Goal: Information Seeking & Learning: Understand process/instructions

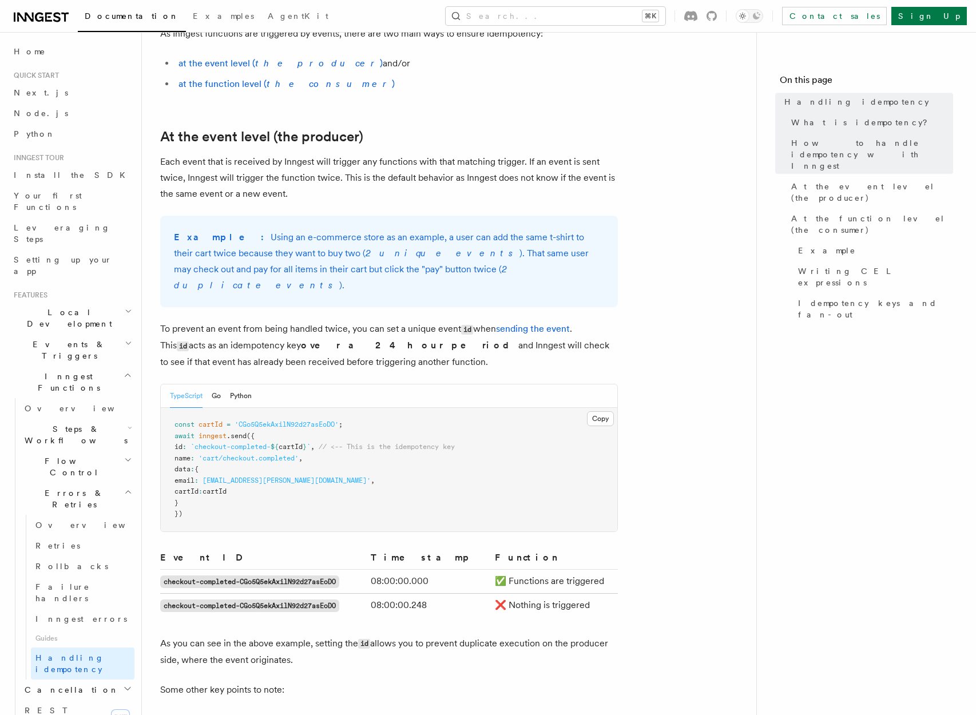
scroll to position [431, 0]
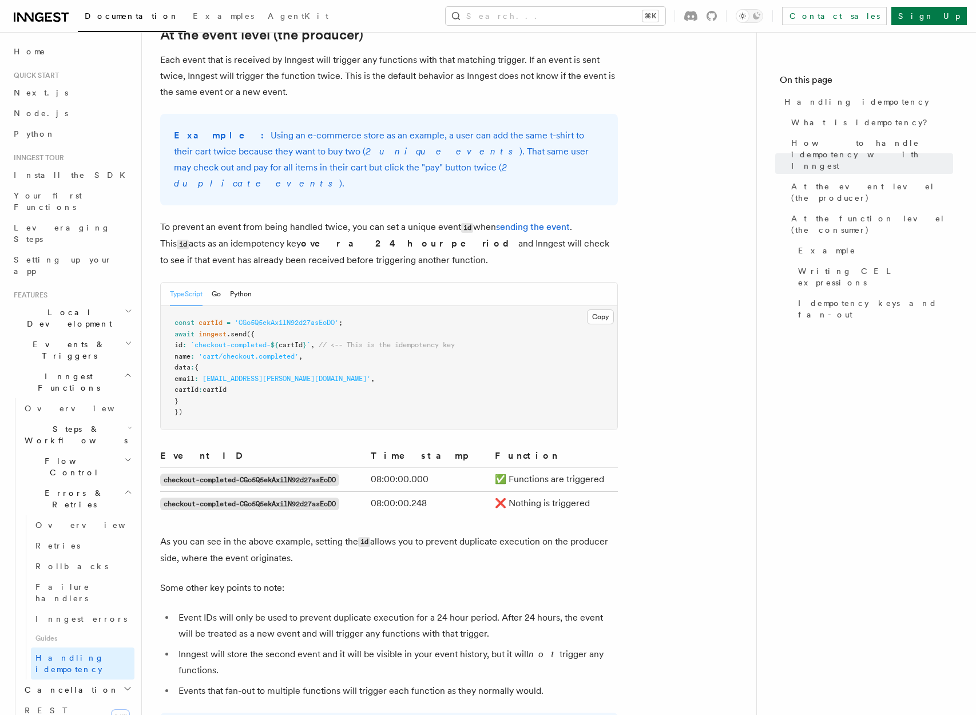
click at [232, 332] on pre "const cartId = 'CGo5Q5ekAxilN92d27asEoDO' ; await inngest .send ({ id : `checko…" at bounding box center [389, 368] width 457 height 124
click at [229, 341] on span "`checkout-completed-" at bounding box center [231, 345] width 80 height 8
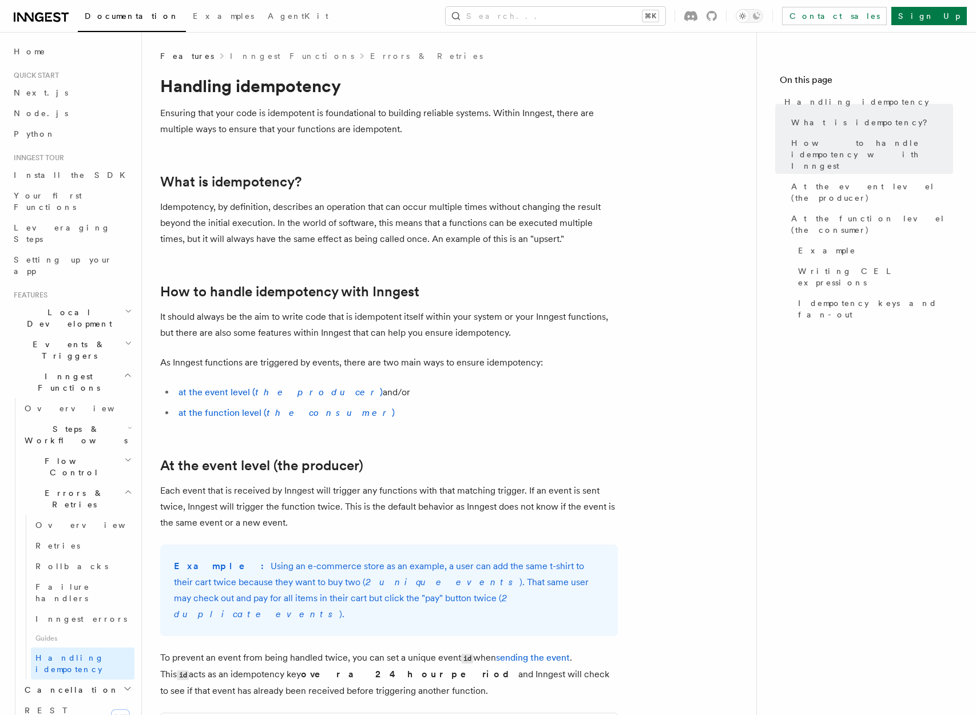
scroll to position [19, 0]
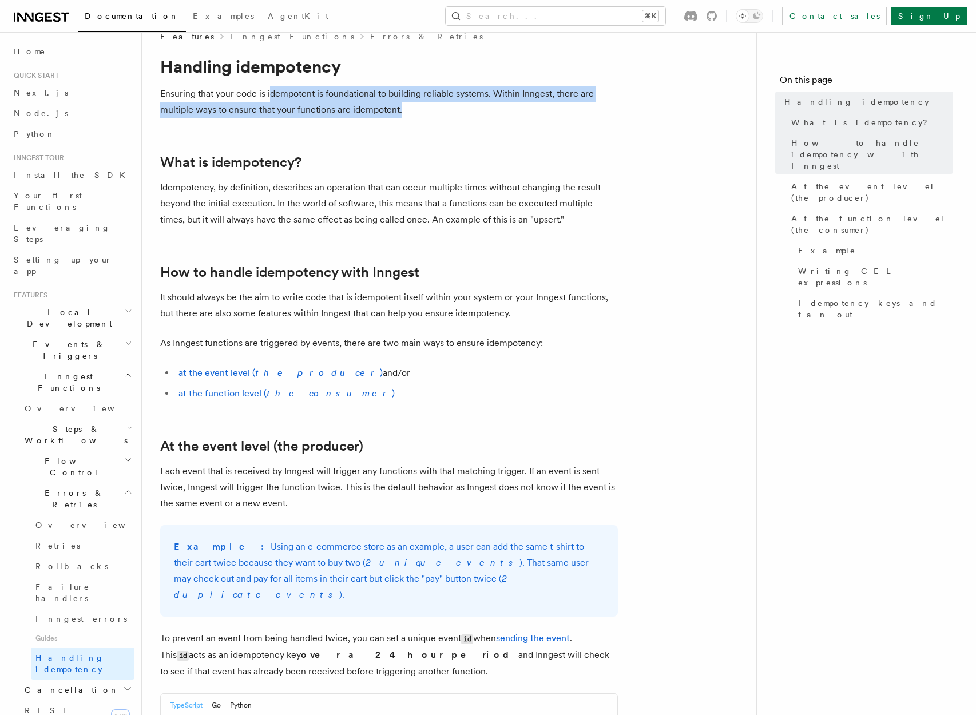
drag, startPoint x: 269, startPoint y: 99, endPoint x: 441, endPoint y: 108, distance: 171.9
click at [440, 108] on p "Ensuring that your code is idempotent is foundational to building reliable syst…" at bounding box center [389, 102] width 458 height 32
click at [442, 107] on p "Ensuring that your code is idempotent is foundational to building reliable syst…" at bounding box center [389, 102] width 458 height 32
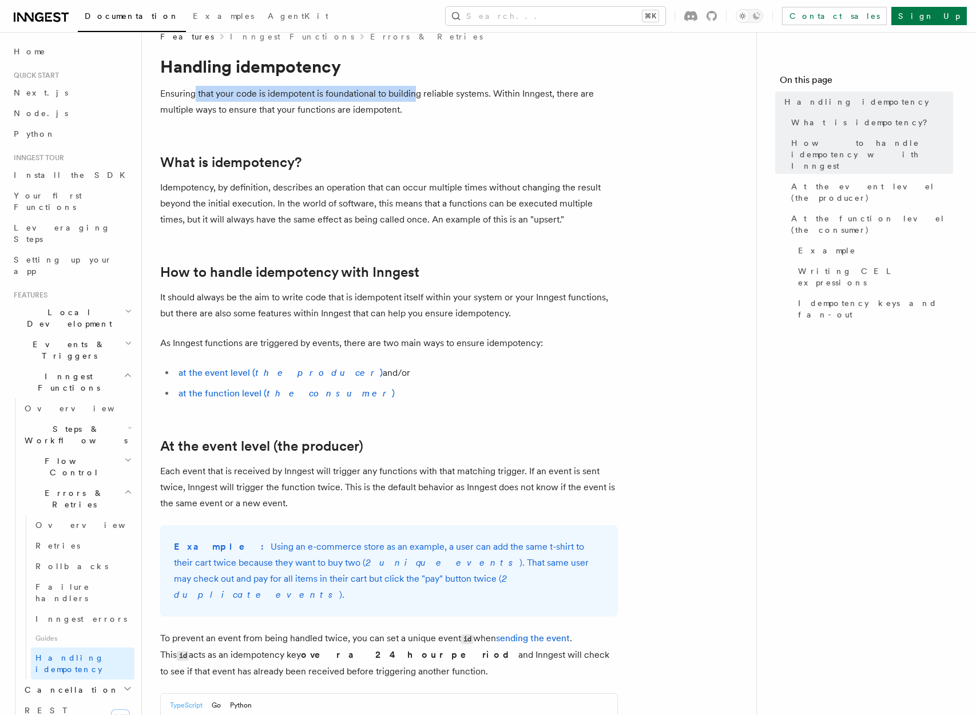
drag, startPoint x: 382, startPoint y: 100, endPoint x: 192, endPoint y: 88, distance: 190.3
click at [192, 88] on p "Ensuring that your code is idempotent is foundational to building reliable syst…" at bounding box center [389, 102] width 458 height 32
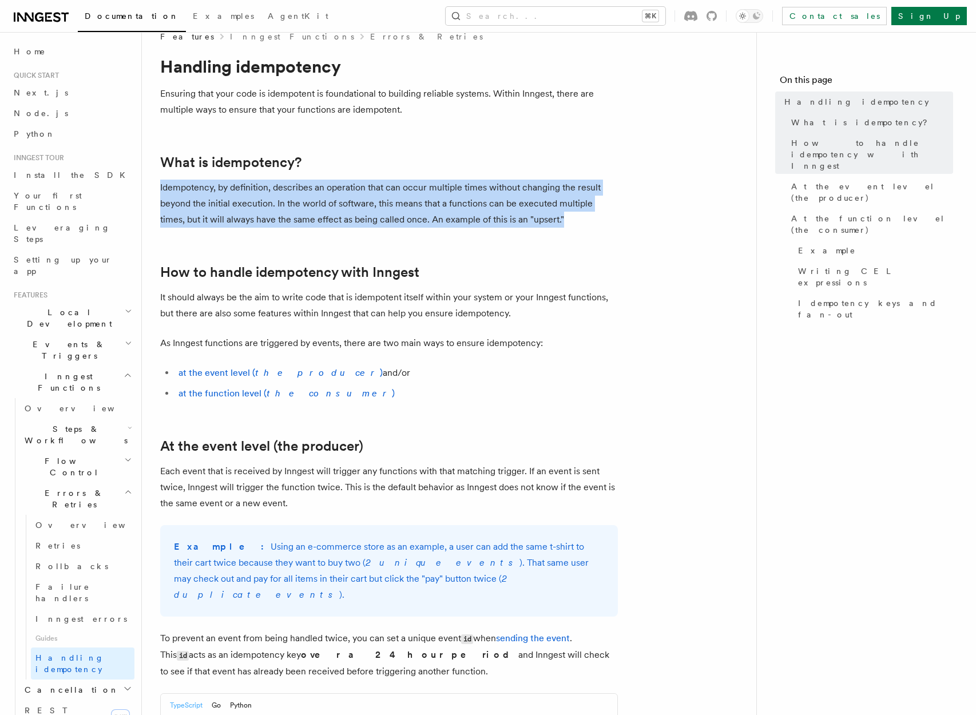
drag, startPoint x: 182, startPoint y: 172, endPoint x: 606, endPoint y: 223, distance: 427.5
click at [606, 223] on p "Idempotency, by definition, describes an operation that can occur multiple time…" at bounding box center [389, 204] width 458 height 48
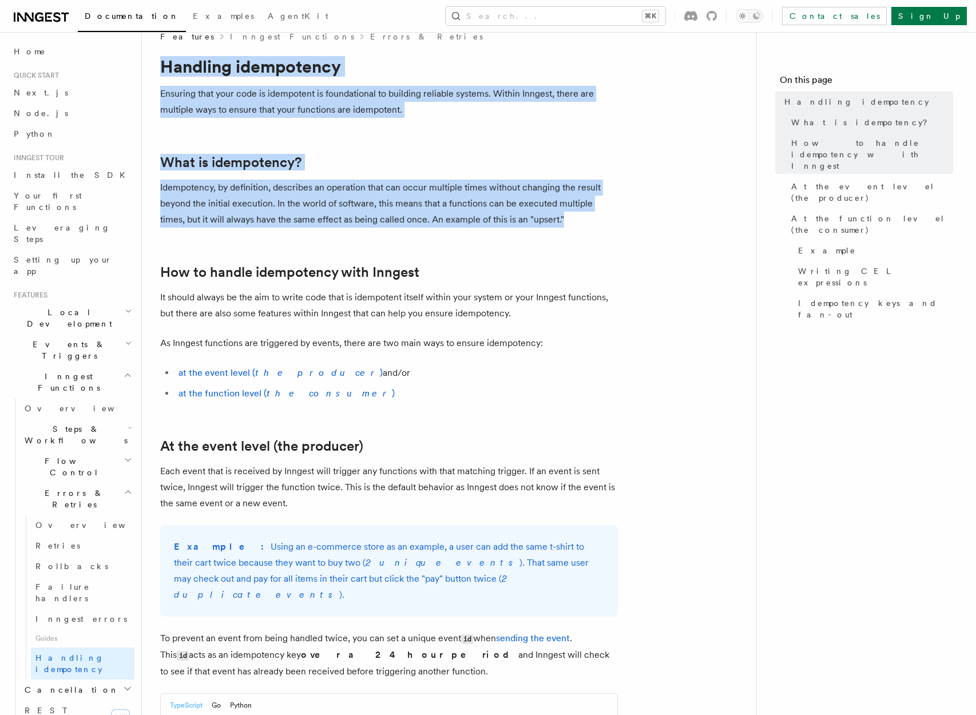
drag, startPoint x: 595, startPoint y: 224, endPoint x: 166, endPoint y: 51, distance: 461.9
click at [439, 202] on p "Idempotency, by definition, describes an operation that can occur multiple time…" at bounding box center [389, 204] width 458 height 48
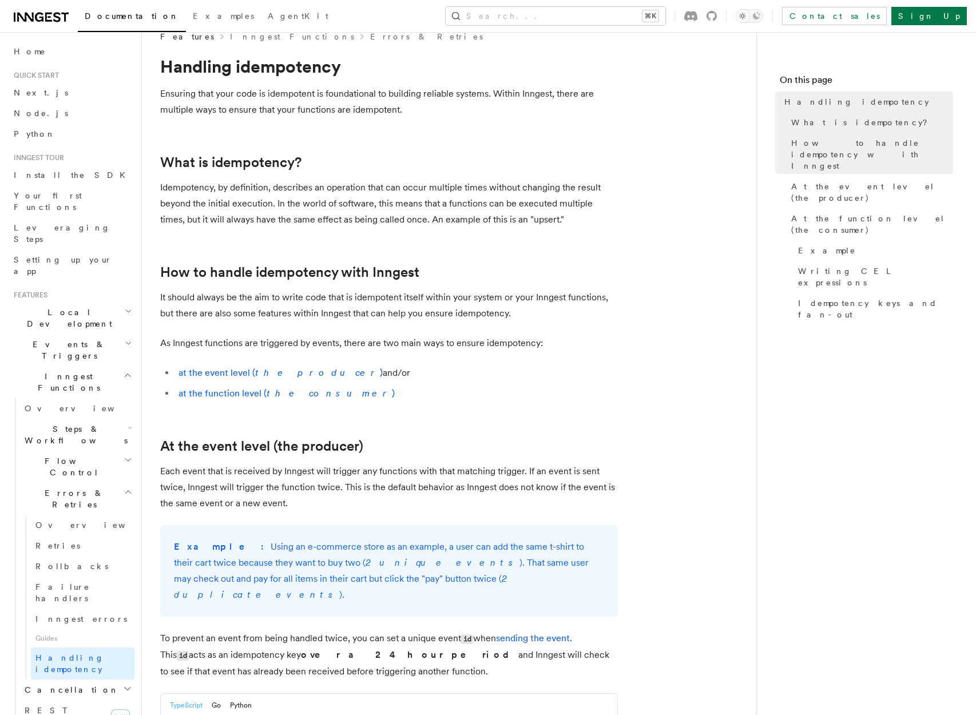
click at [542, 312] on p "It should always be the aim to write code that is idempotent itself within your…" at bounding box center [389, 306] width 458 height 32
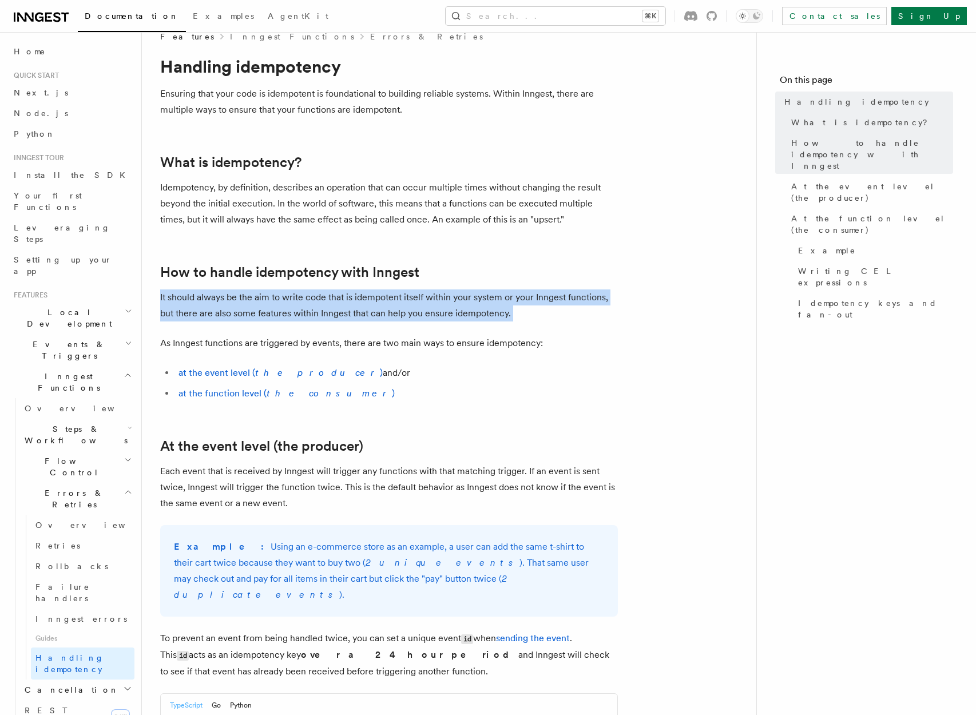
click at [542, 312] on p "It should always be the aim to write code that is idempotent itself within your…" at bounding box center [389, 306] width 458 height 32
click at [435, 306] on p "It should always be the aim to write code that is idempotent itself within your…" at bounding box center [389, 306] width 458 height 32
drag, startPoint x: 541, startPoint y: 310, endPoint x: 153, endPoint y: 297, distance: 388.7
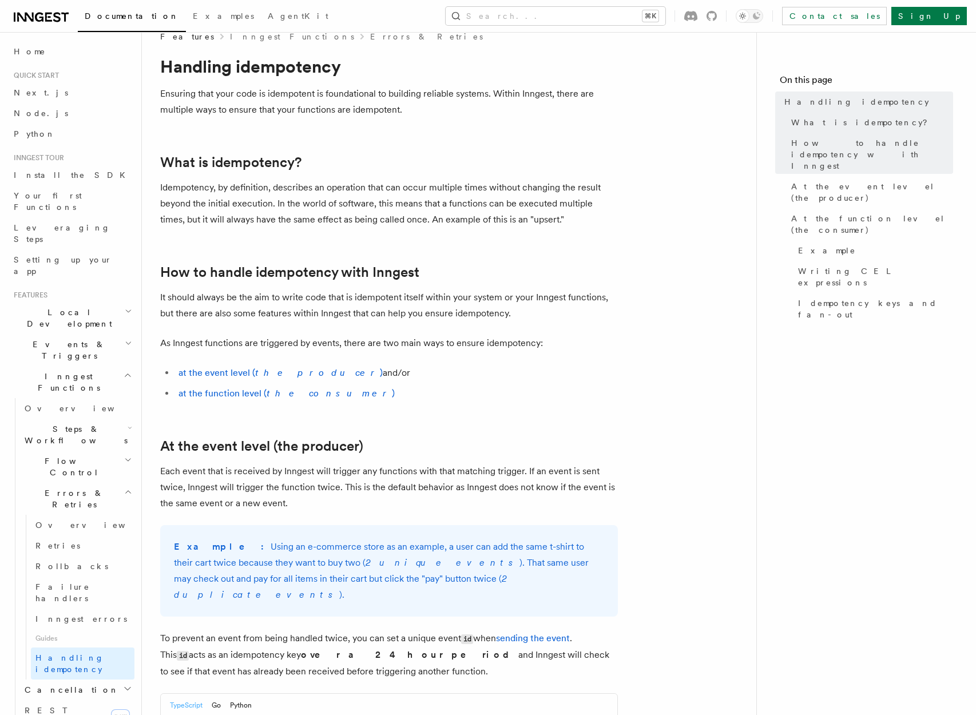
click at [261, 339] on p "As Inngest functions are triggered by events, there are two main ways to ensure…" at bounding box center [389, 343] width 458 height 16
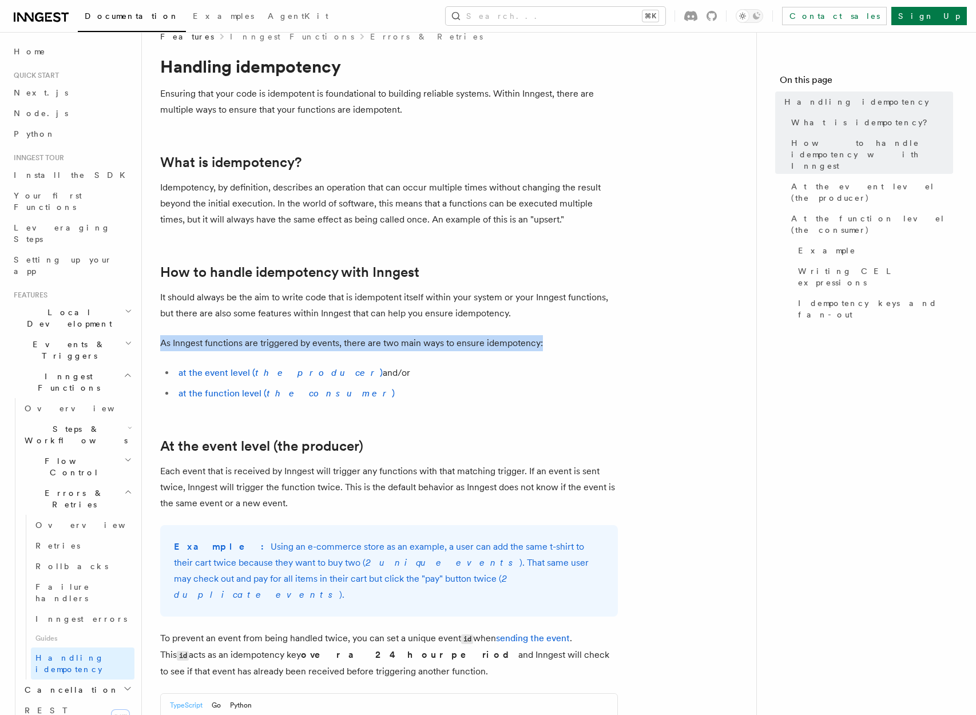
click at [261, 339] on p "As Inngest functions are triggered by events, there are two main ways to ensure…" at bounding box center [389, 343] width 458 height 16
click at [260, 339] on p "As Inngest functions are triggered by events, there are two main ways to ensure…" at bounding box center [389, 343] width 458 height 16
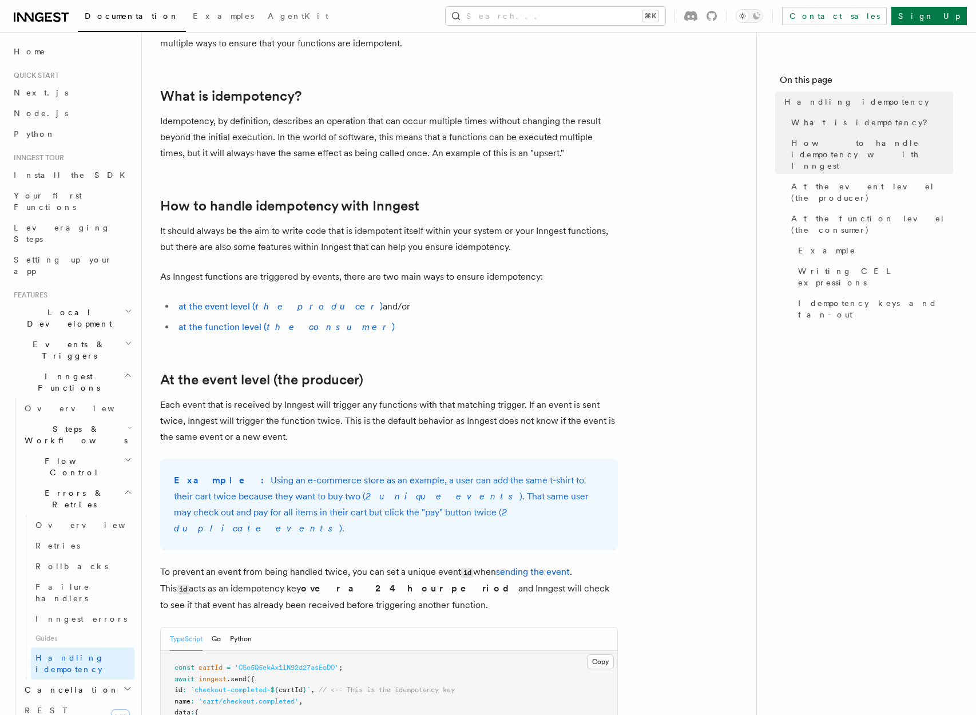
scroll to position [101, 0]
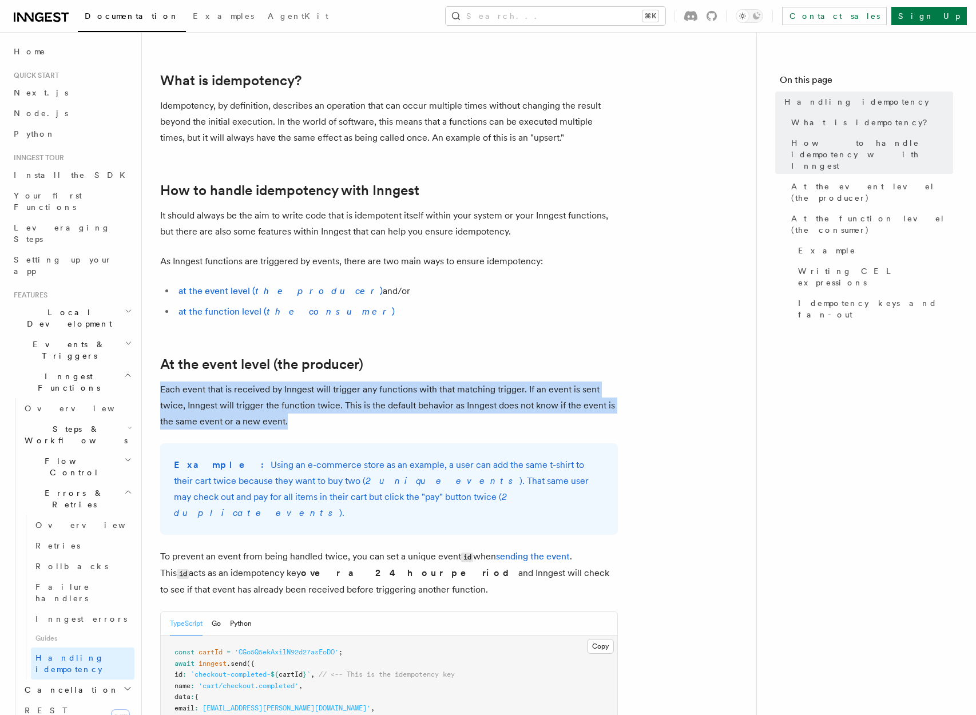
drag, startPoint x: 296, startPoint y: 422, endPoint x: 142, endPoint y: 393, distance: 156.1
click at [334, 398] on p "Each event that is received by Inngest will trigger any functions with that mat…" at bounding box center [389, 406] width 458 height 48
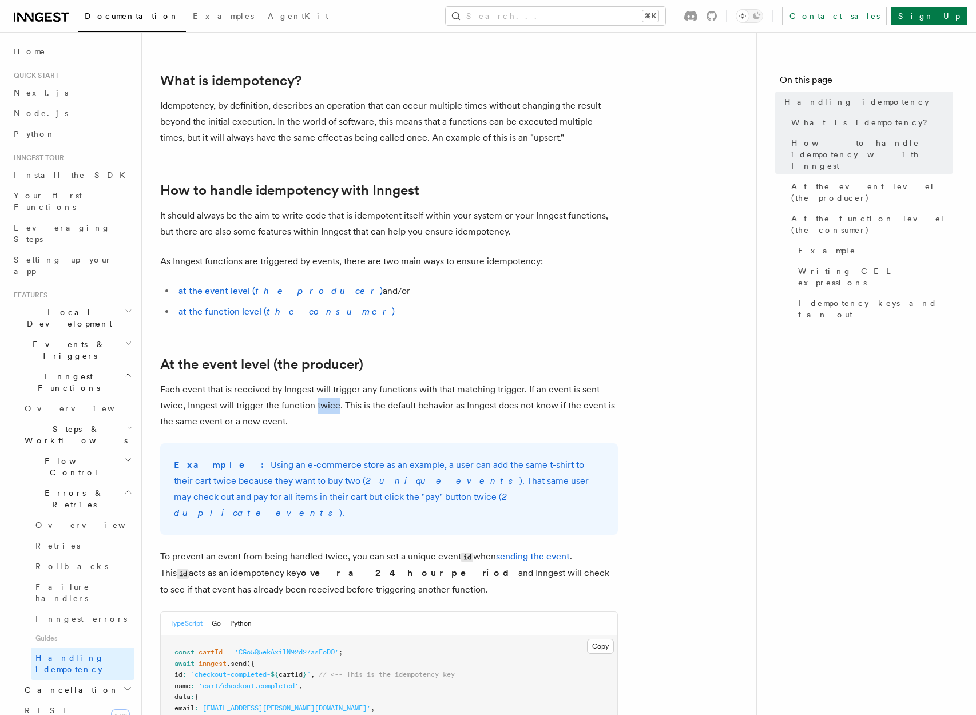
click at [334, 398] on p "Each event that is received by Inngest will trigger any functions with that mat…" at bounding box center [389, 406] width 458 height 48
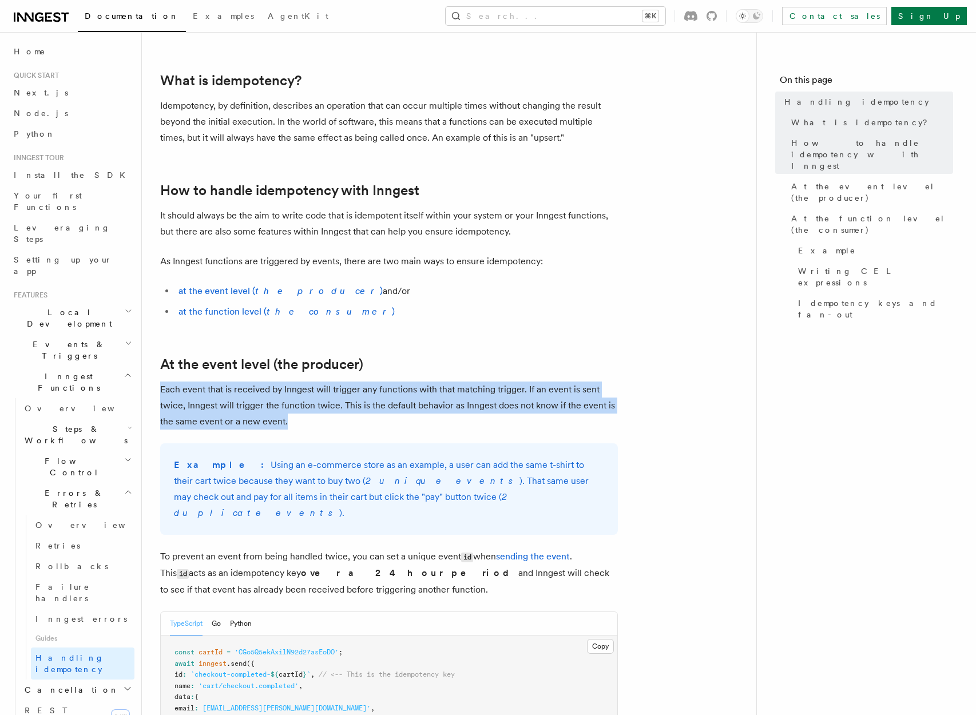
click at [334, 398] on p "Each event that is received by Inngest will trigger any functions with that mat…" at bounding box center [389, 406] width 458 height 48
click at [352, 414] on p "Each event that is received by Inngest will trigger any functions with that mat…" at bounding box center [389, 406] width 458 height 48
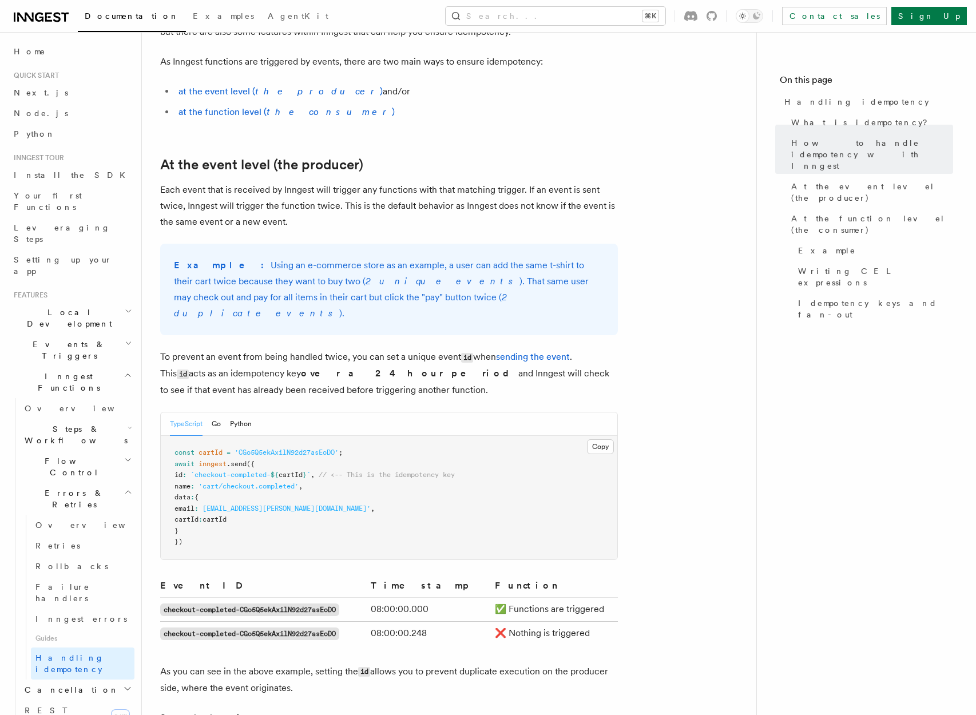
scroll to position [309, 0]
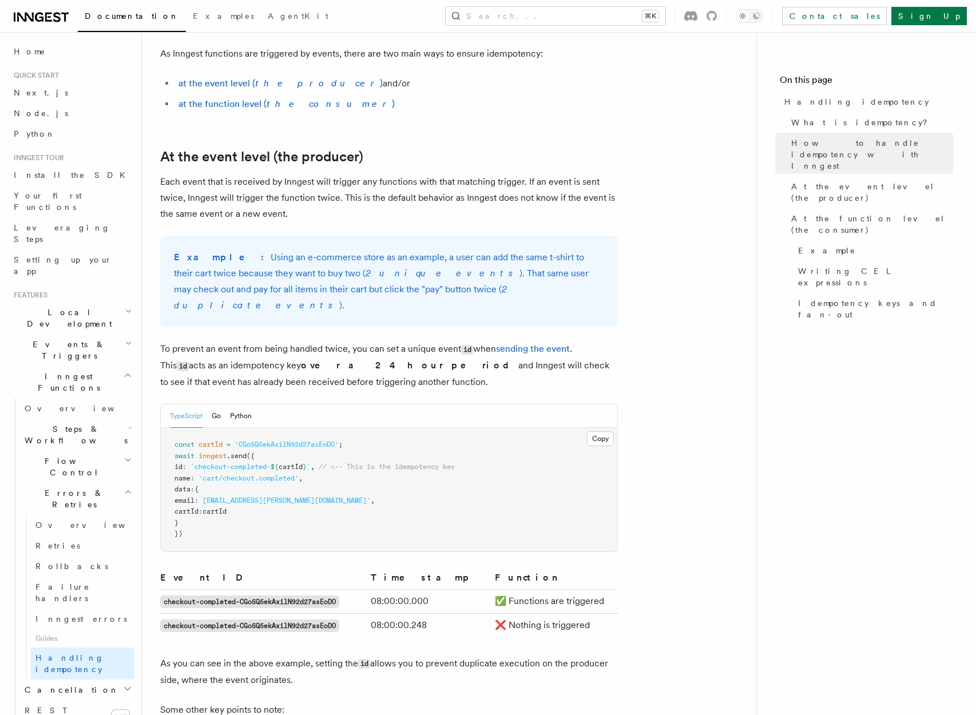
click at [211, 342] on p "To prevent an event from being handled twice, you can set a unique event id whe…" at bounding box center [389, 365] width 458 height 49
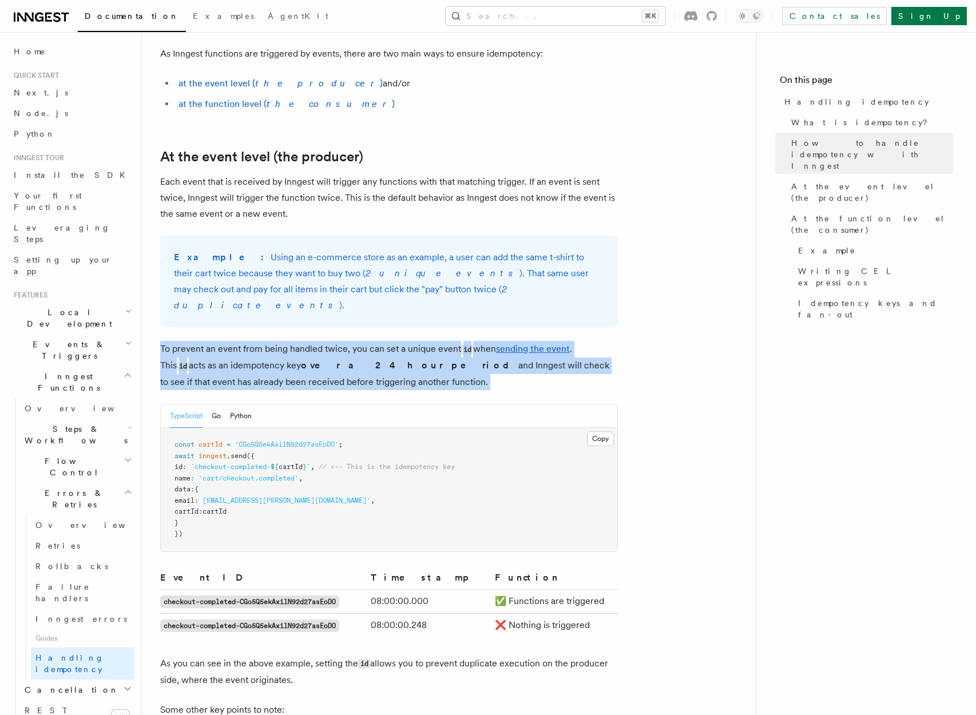
click at [211, 342] on p "To prevent an event from being handled twice, you can set a unique event id whe…" at bounding box center [389, 365] width 458 height 49
click at [225, 349] on p "To prevent an event from being handled twice, you can set a unique event id whe…" at bounding box center [389, 365] width 458 height 49
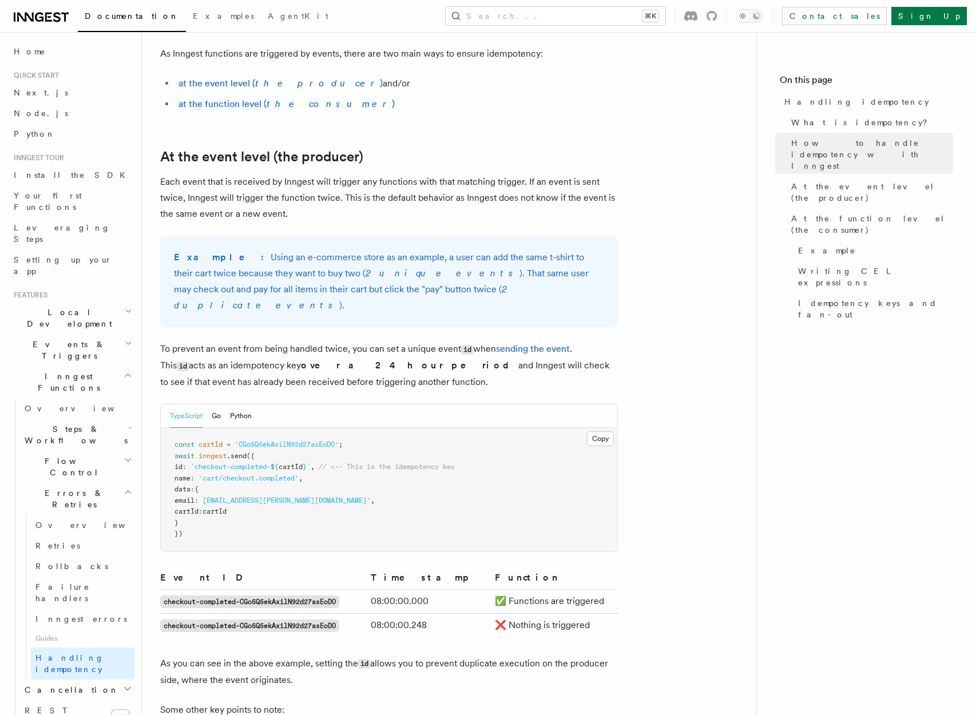
click at [225, 341] on p "To prevent an event from being handled twice, you can set a unique event id whe…" at bounding box center [389, 365] width 458 height 49
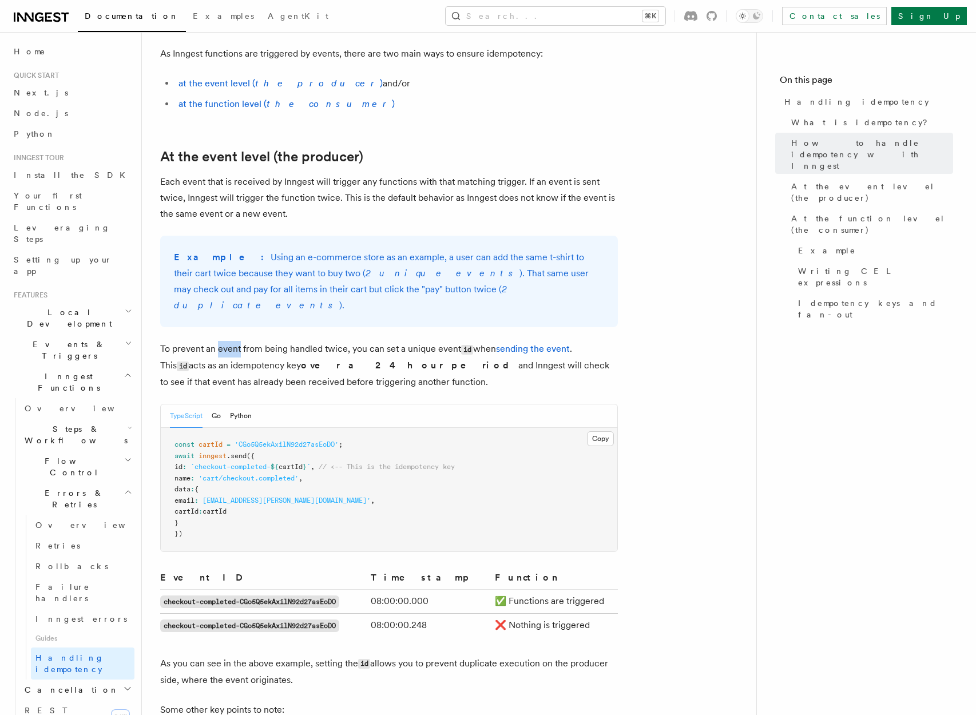
click at [225, 341] on p "To prevent an event from being handled twice, you can set a unique event id whe…" at bounding box center [389, 365] width 458 height 49
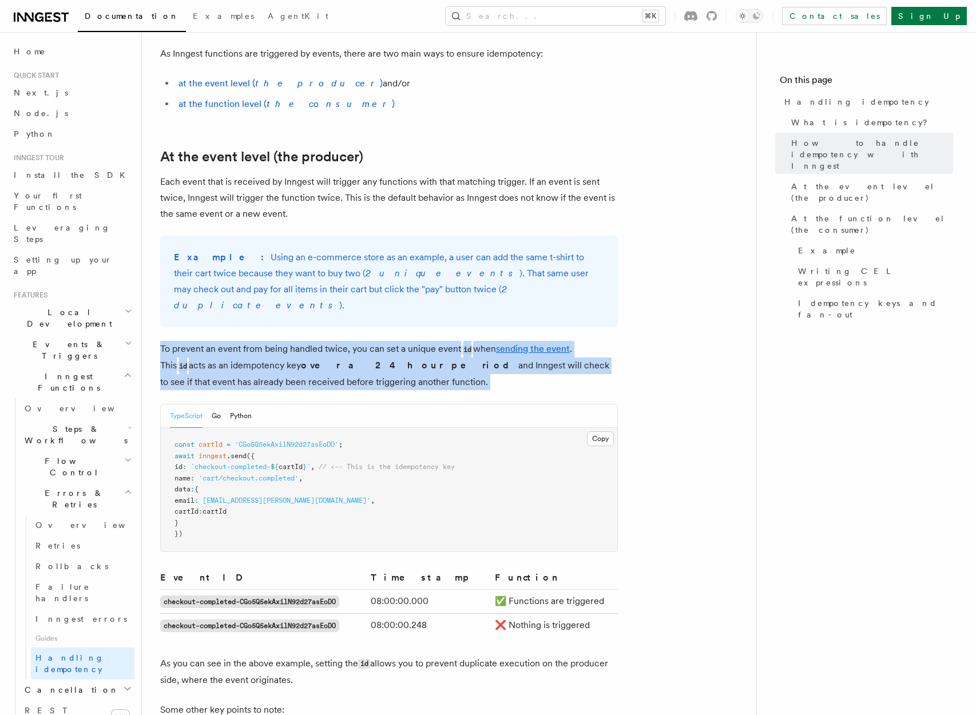
click at [225, 341] on p "To prevent an event from being handled twice, you can set a unique event id whe…" at bounding box center [389, 365] width 458 height 49
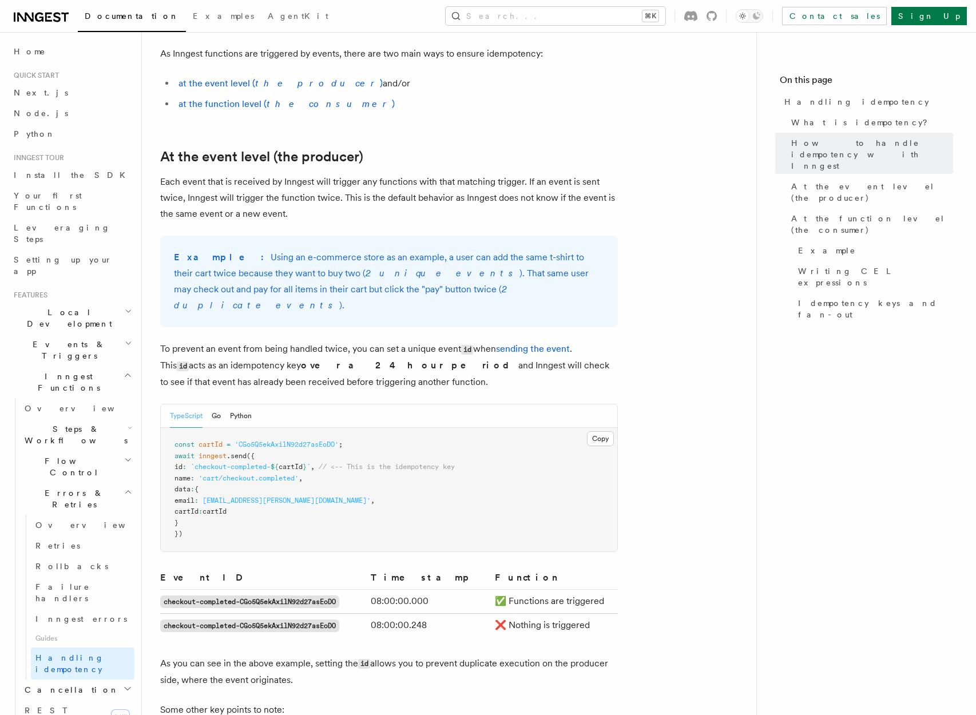
drag, startPoint x: 188, startPoint y: 329, endPoint x: 377, endPoint y: 371, distance: 194.1
click at [377, 371] on p "To prevent an event from being handled twice, you can set a unique event id whe…" at bounding box center [389, 365] width 458 height 49
drag, startPoint x: 377, startPoint y: 371, endPoint x: 161, endPoint y: 335, distance: 218.8
click at [161, 341] on p "To prevent an event from being handled twice, you can set a unique event id whe…" at bounding box center [389, 365] width 458 height 49
click at [193, 341] on p "To prevent an event from being handled twice, you can set a unique event id whe…" at bounding box center [389, 365] width 458 height 49
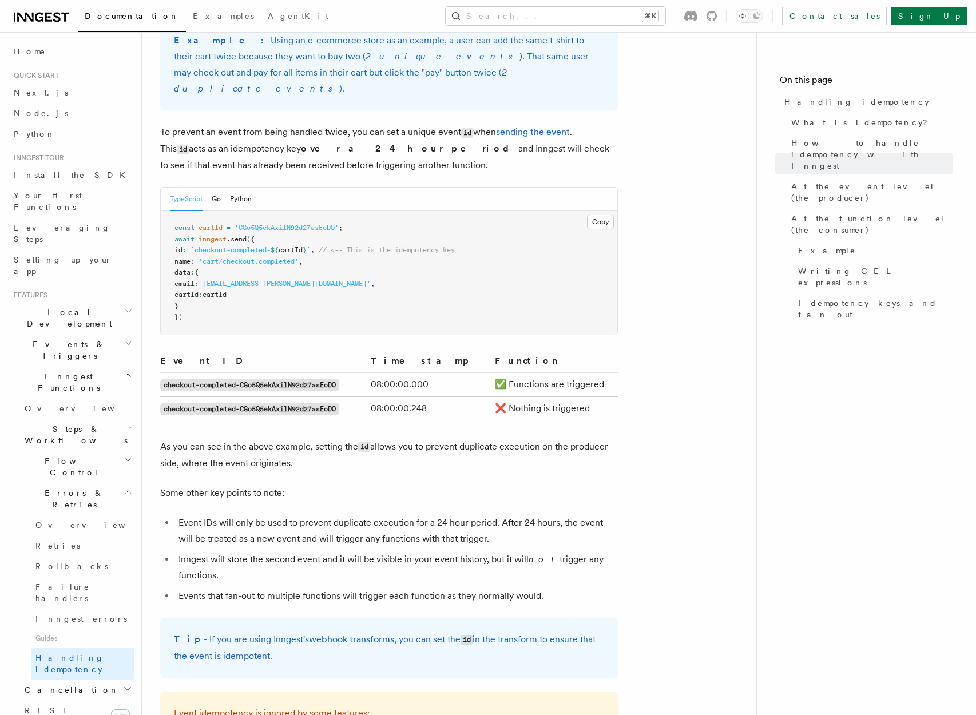
scroll to position [534, 0]
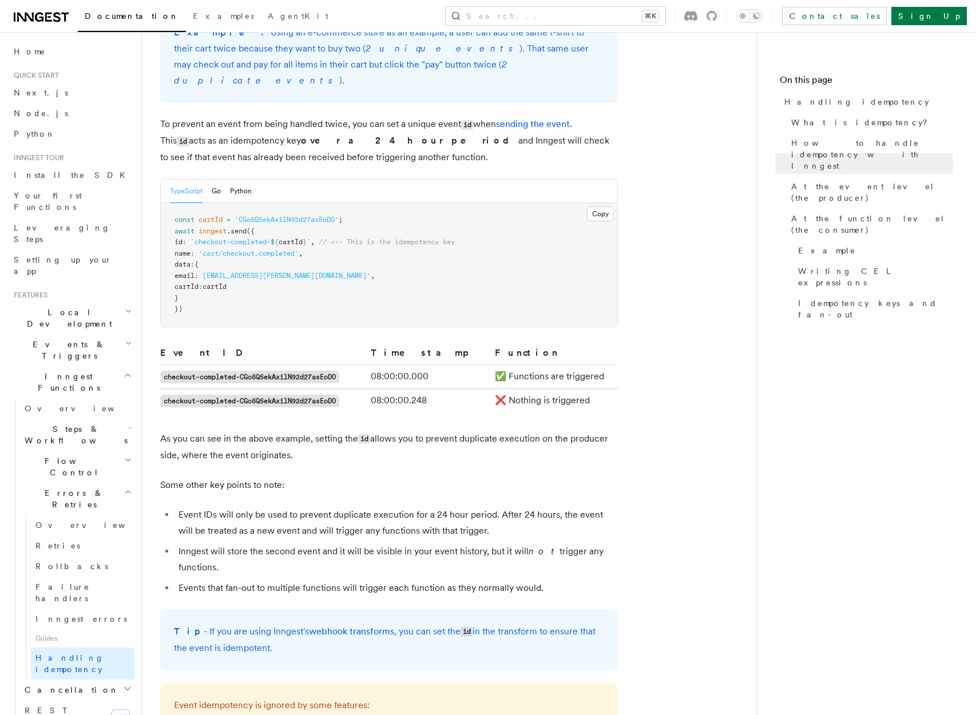
drag, startPoint x: 328, startPoint y: 440, endPoint x: 209, endPoint y: 421, distance: 119.9
click at [209, 431] on p "As you can see in the above example, setting the id allows you to prevent dupli…" at bounding box center [389, 447] width 458 height 33
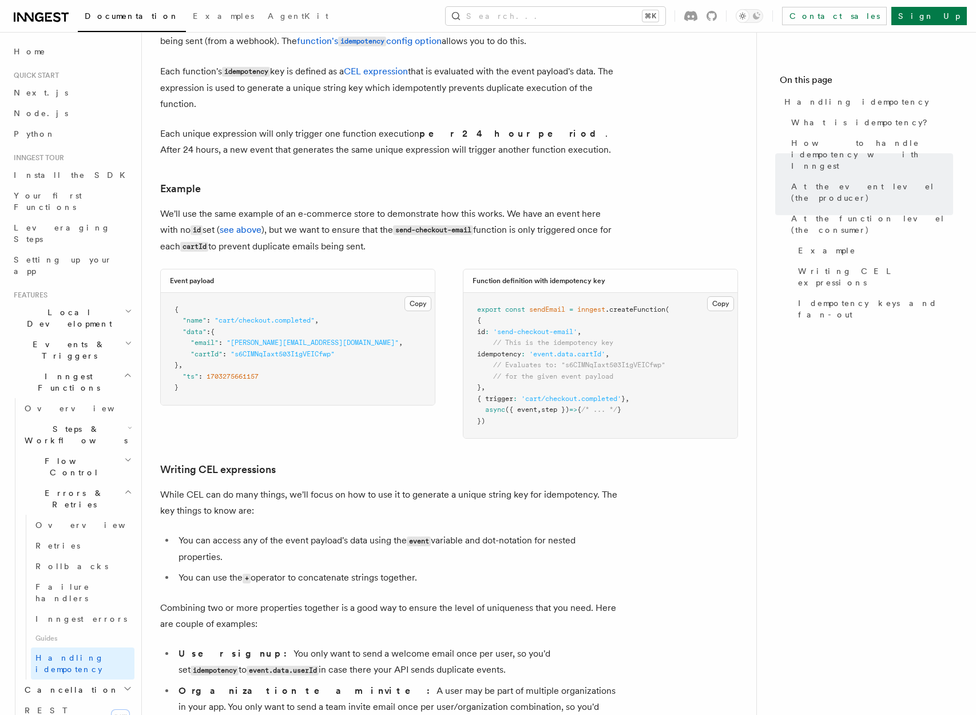
scroll to position [1405, 0]
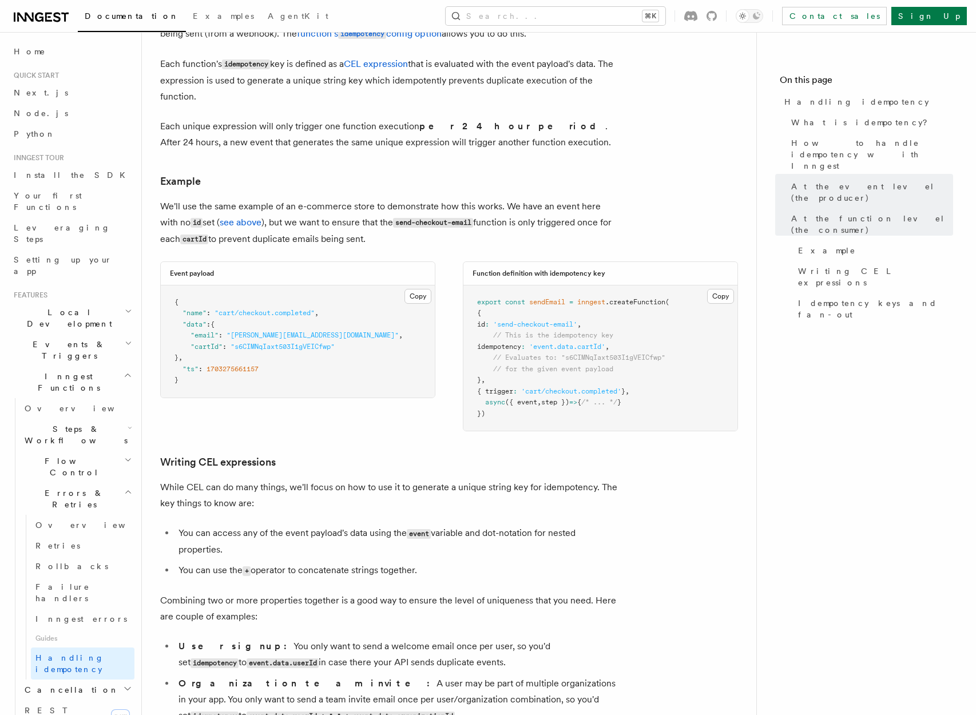
click at [521, 343] on span "idempotency" at bounding box center [499, 347] width 44 height 8
click at [517, 334] on pre "export const sendEmail = inngest .createFunction ( { id : 'send-checkout-email'…" at bounding box center [600, 359] width 274 height 146
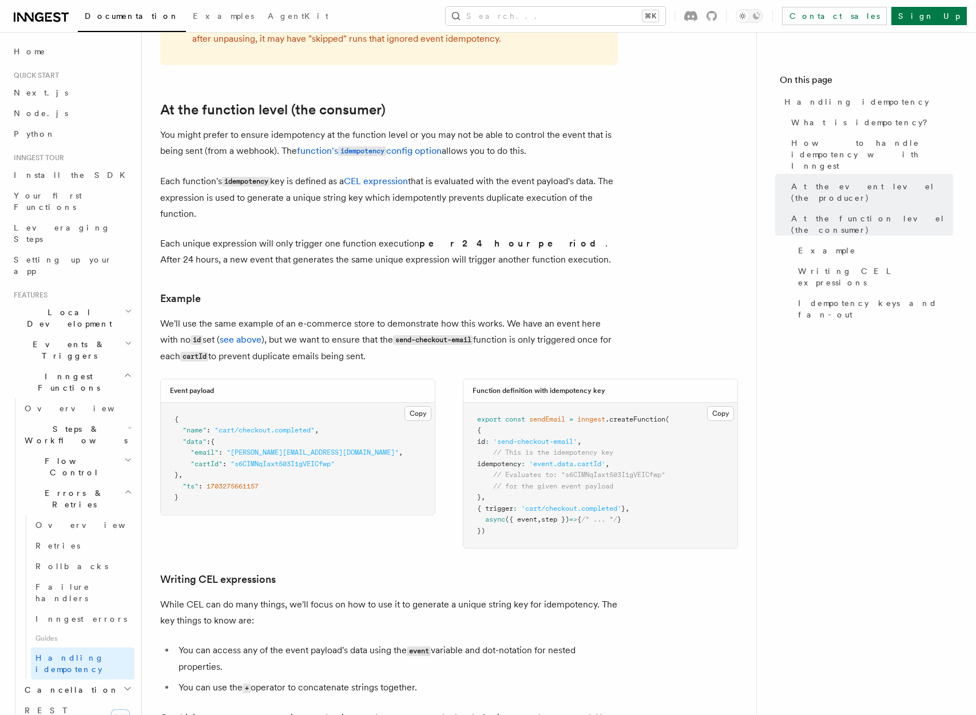
scroll to position [1248, 0]
